Goal: Task Accomplishment & Management: Use online tool/utility

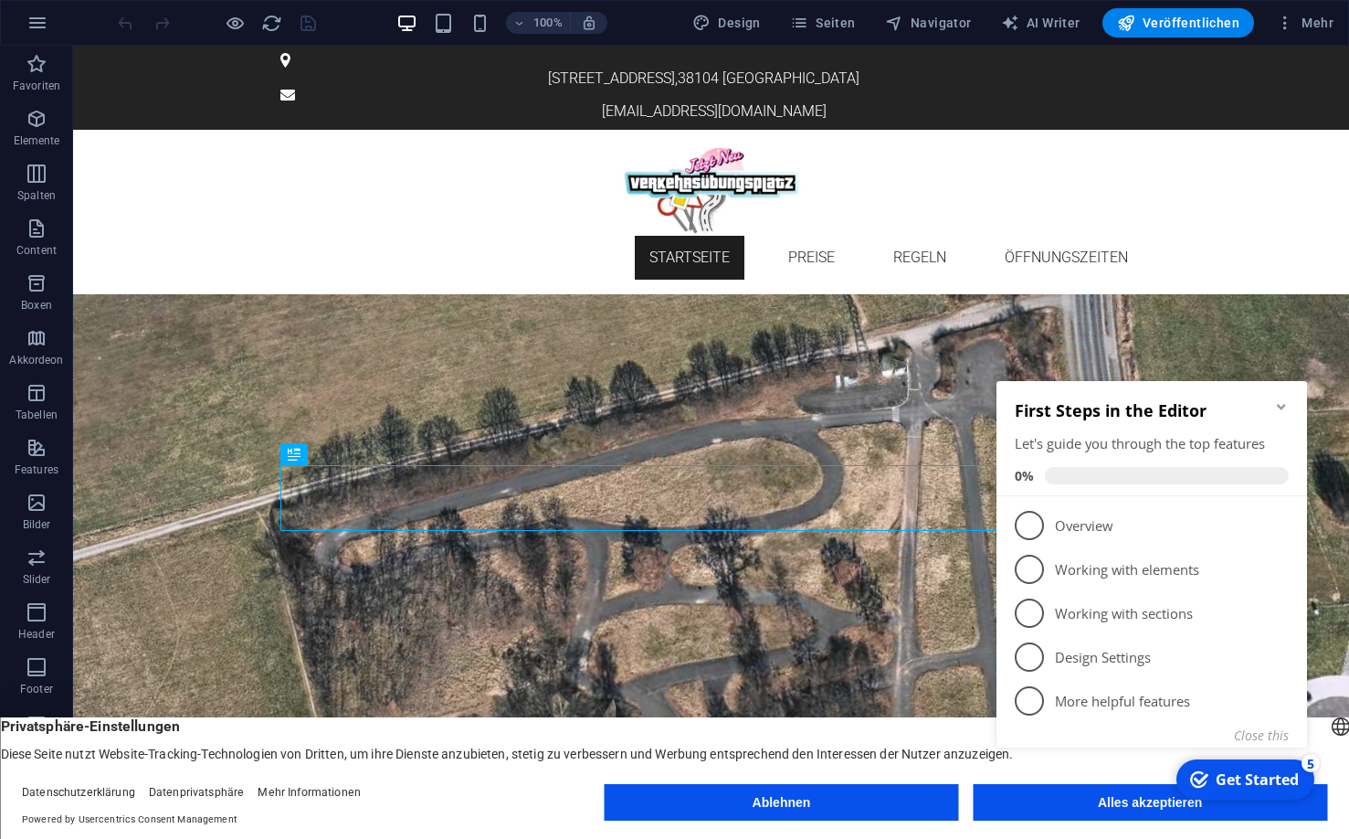
click div "checkmark Get Started 5 First Steps in the Editor Let's guide you through the t…"
click at [1289, 403] on div "First Steps in the Editor Let's guide you through the top features 0%" at bounding box center [1152, 438] width 311 height 115
click at [1278, 403] on icon "Minimize checklist" at bounding box center [1281, 406] width 15 height 15
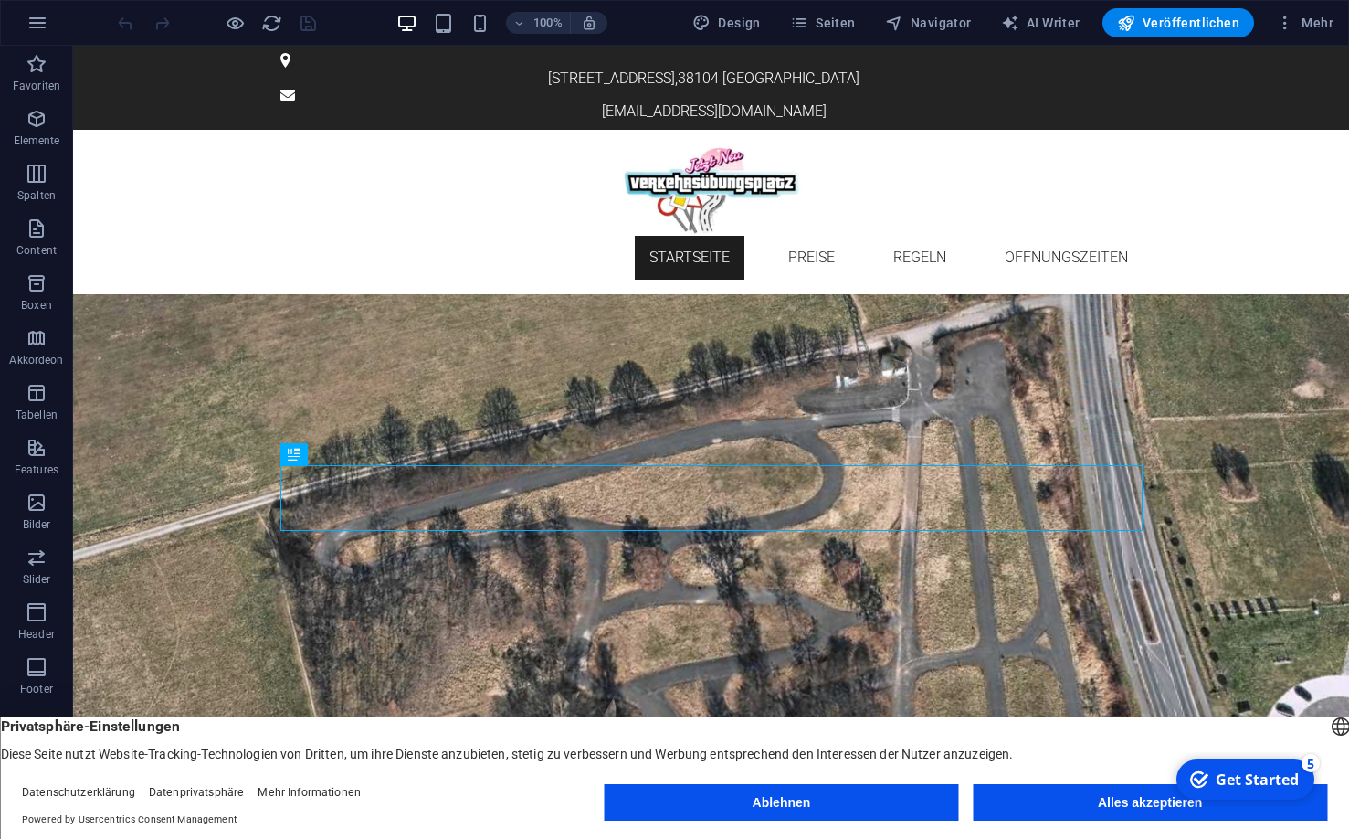
click div "checkmark Get Started 5 First Steps in the Editor Let's guide you through the t…"
drag, startPoint x: 1263, startPoint y: 1186, endPoint x: 2267, endPoint y: 1543, distance: 1065.7
click div "checkmark Get Started 5 First Steps in the Editor Let's guide you through the t…"
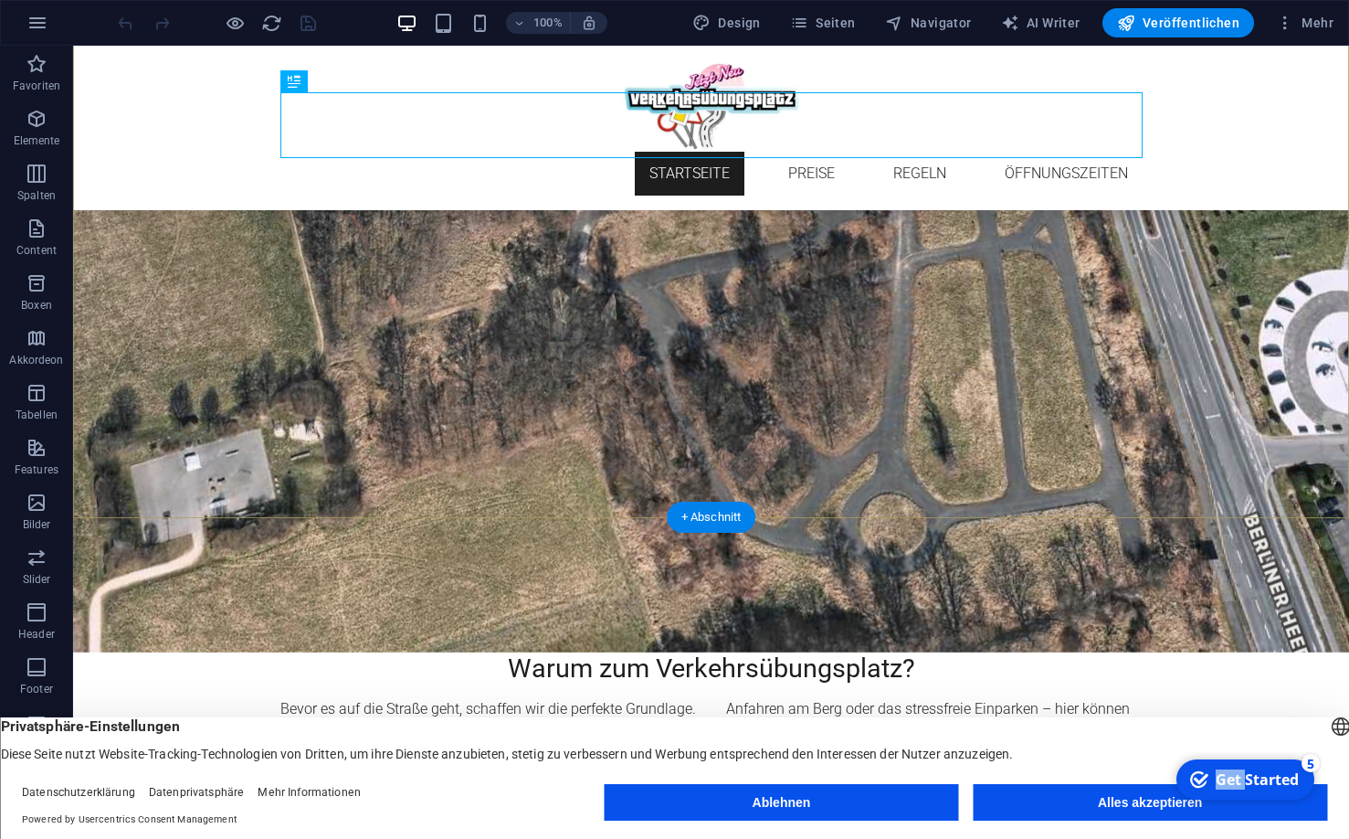
scroll to position [373, 0]
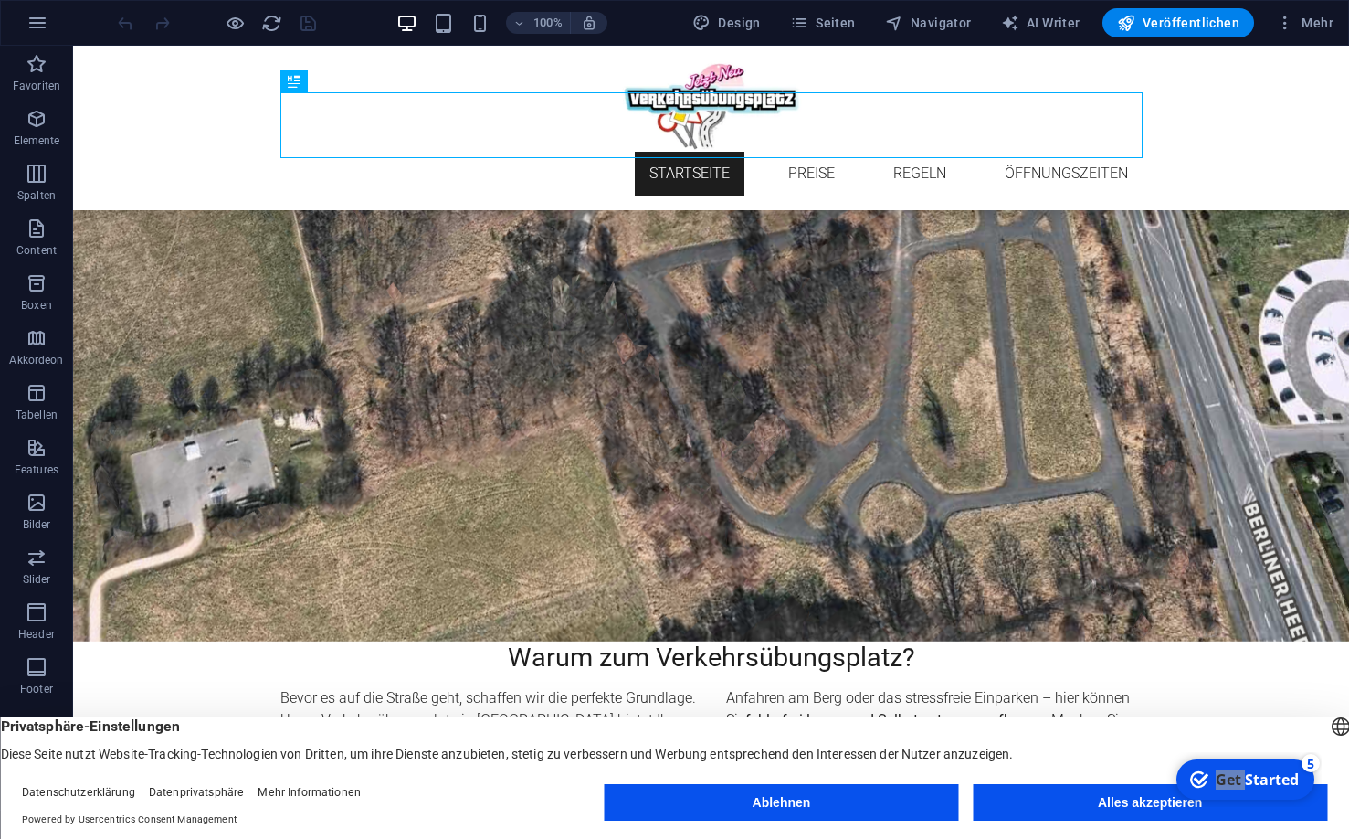
click at [1026, 819] on div "Ablehnen Alles akzeptieren" at bounding box center [966, 806] width 723 height 44
click at [1025, 809] on button "Alles akzeptieren" at bounding box center [1150, 802] width 354 height 37
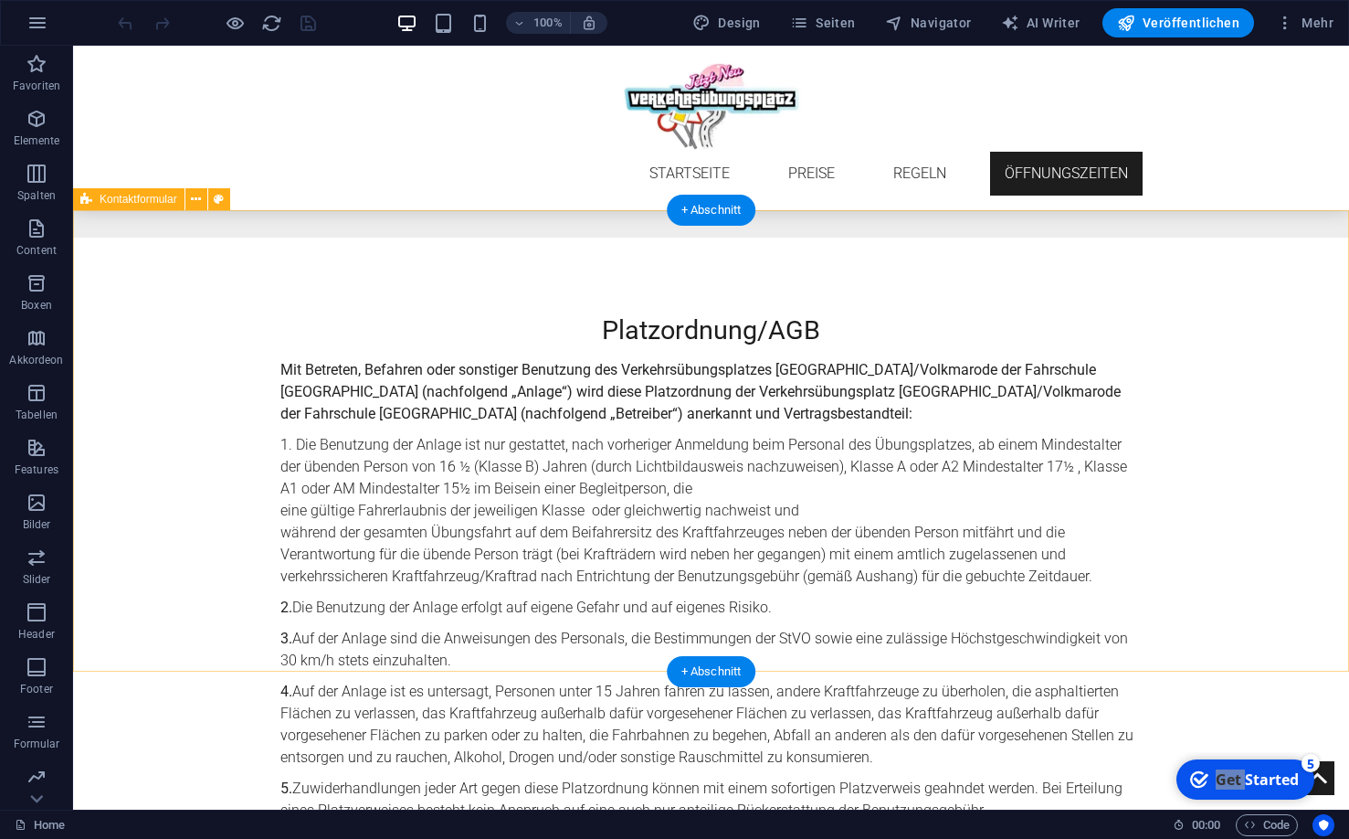
scroll to position [3869, 0]
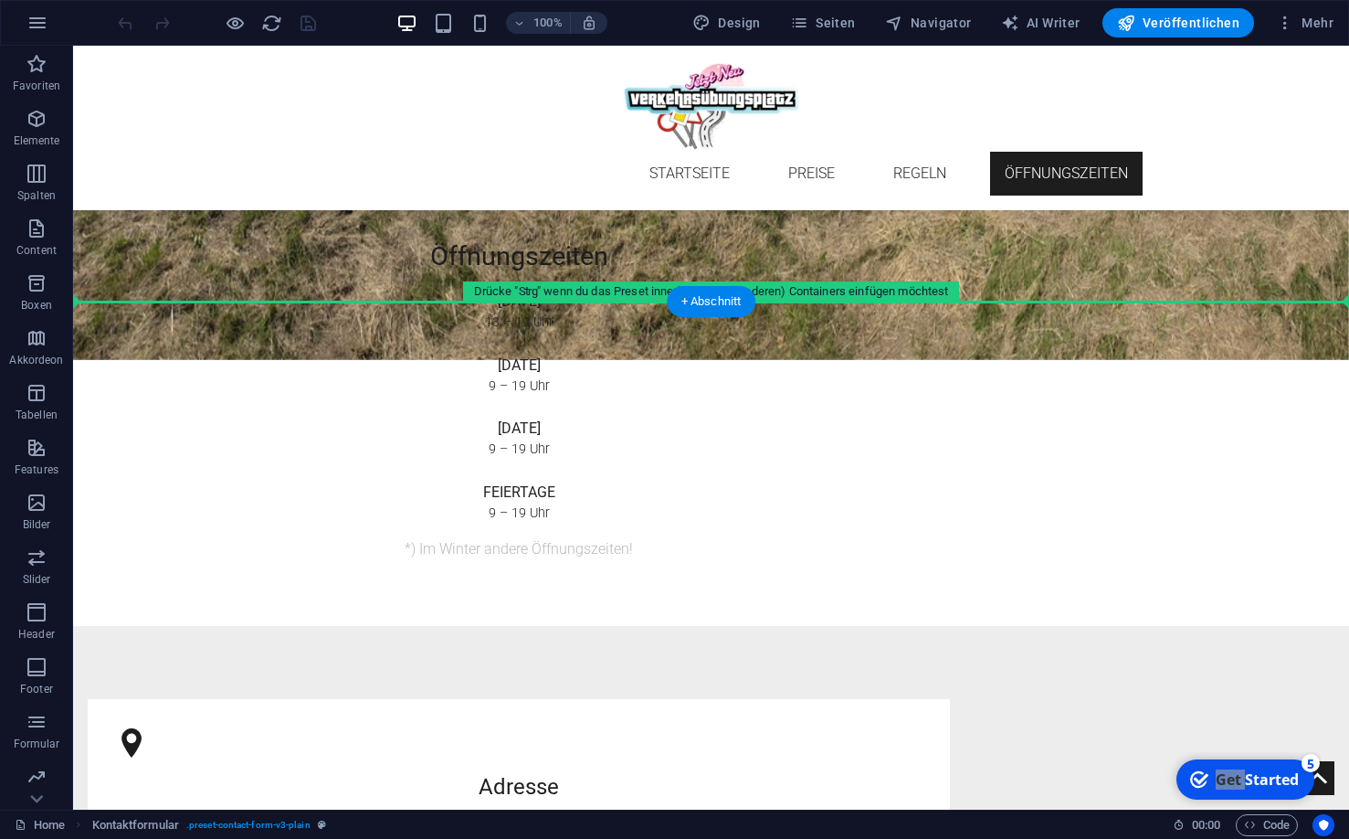
drag, startPoint x: 234, startPoint y: 335, endPoint x: 368, endPoint y: 336, distance: 134.3
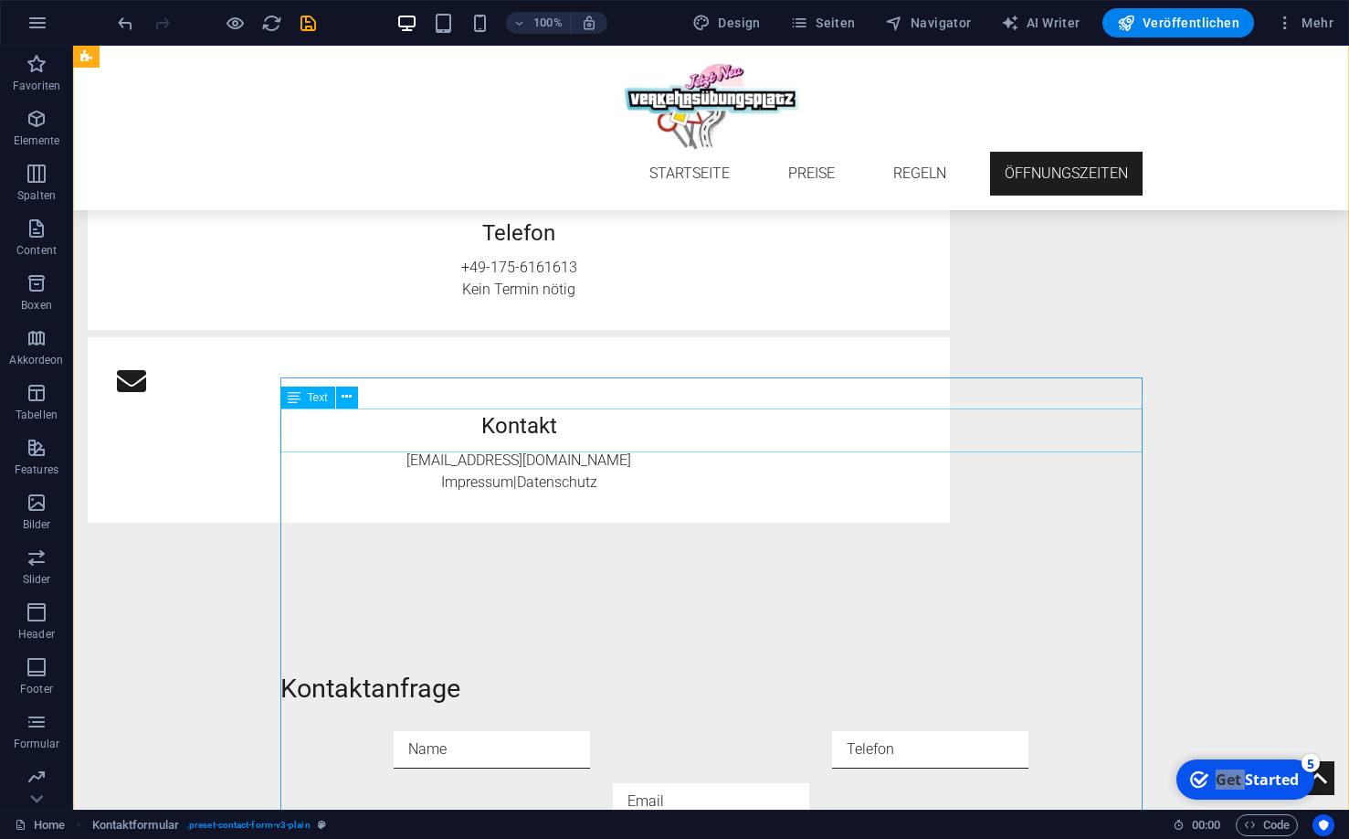
scroll to position [3962, 0]
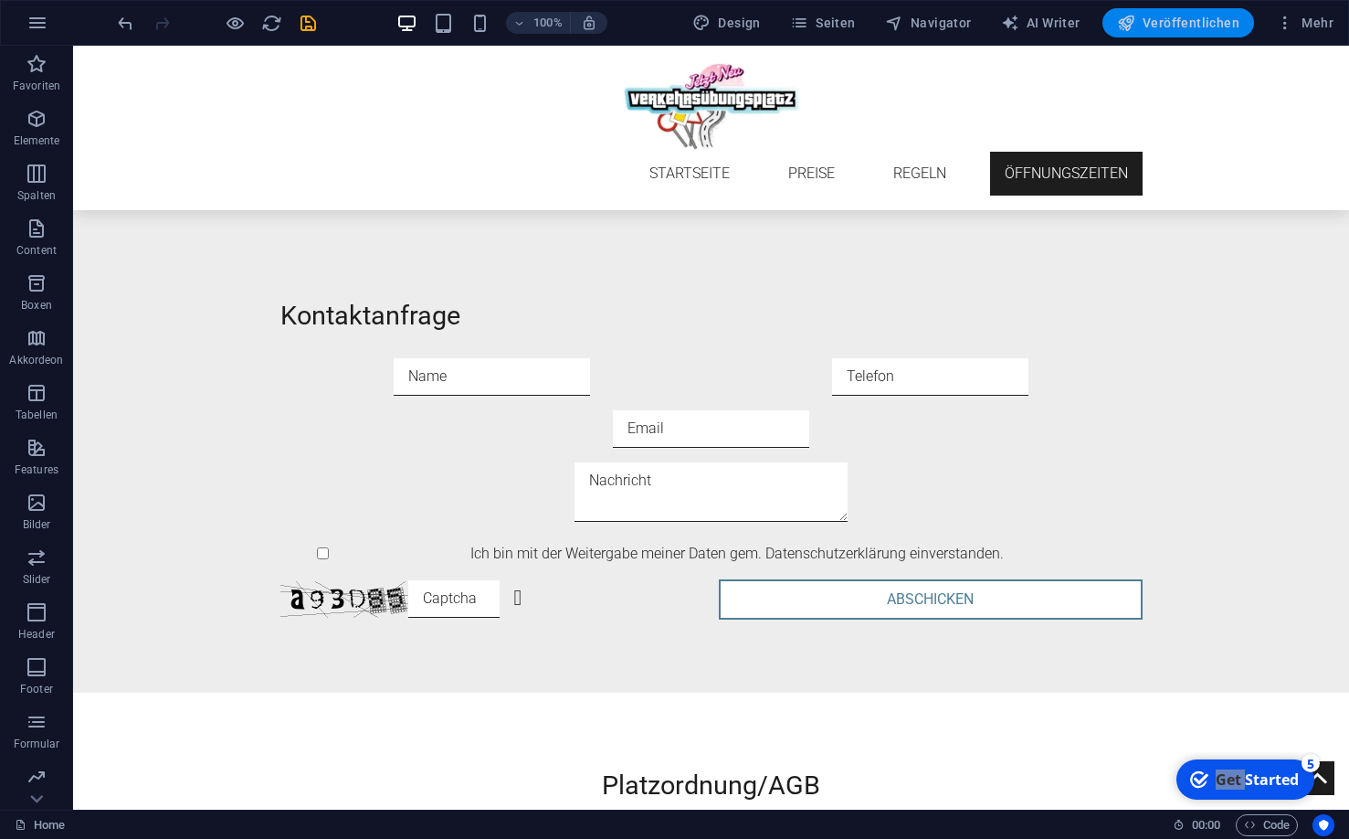
click at [1182, 17] on span "Veröffentlichen" at bounding box center [1178, 23] width 122 height 18
